Goal: Task Accomplishment & Management: Use online tool/utility

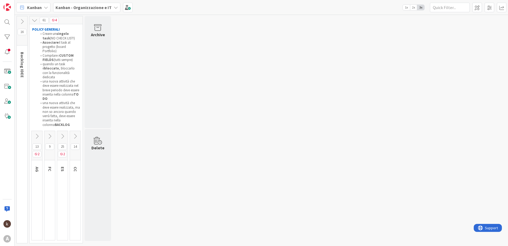
click at [52, 133] on icon at bounding box center [50, 136] width 6 height 6
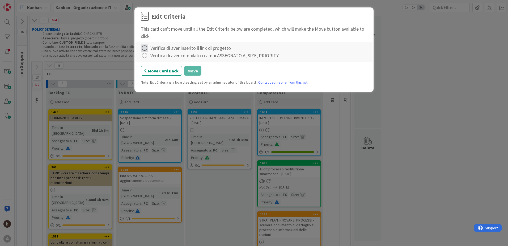
click at [146, 47] on icon at bounding box center [144, 47] width 7 height 7
click at [150, 59] on link "Complete" at bounding box center [174, 59] width 66 height 8
click at [141, 54] on icon at bounding box center [144, 55] width 7 height 7
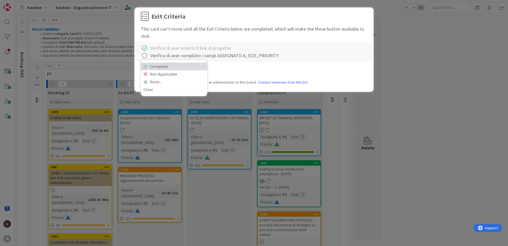
click at [151, 63] on link "Complete" at bounding box center [174, 66] width 66 height 8
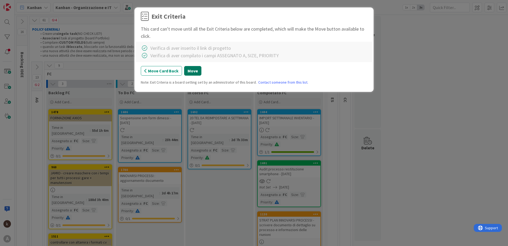
click at [187, 70] on button "Move" at bounding box center [192, 71] width 17 height 10
